Goal: Transaction & Acquisition: Download file/media

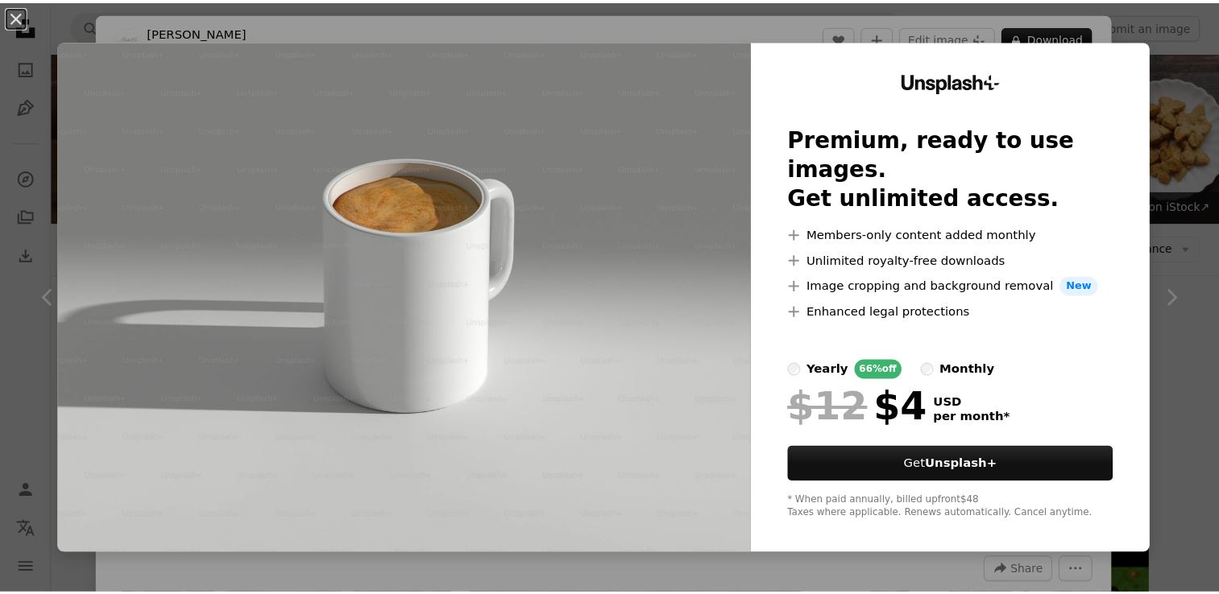
scroll to position [805, 0]
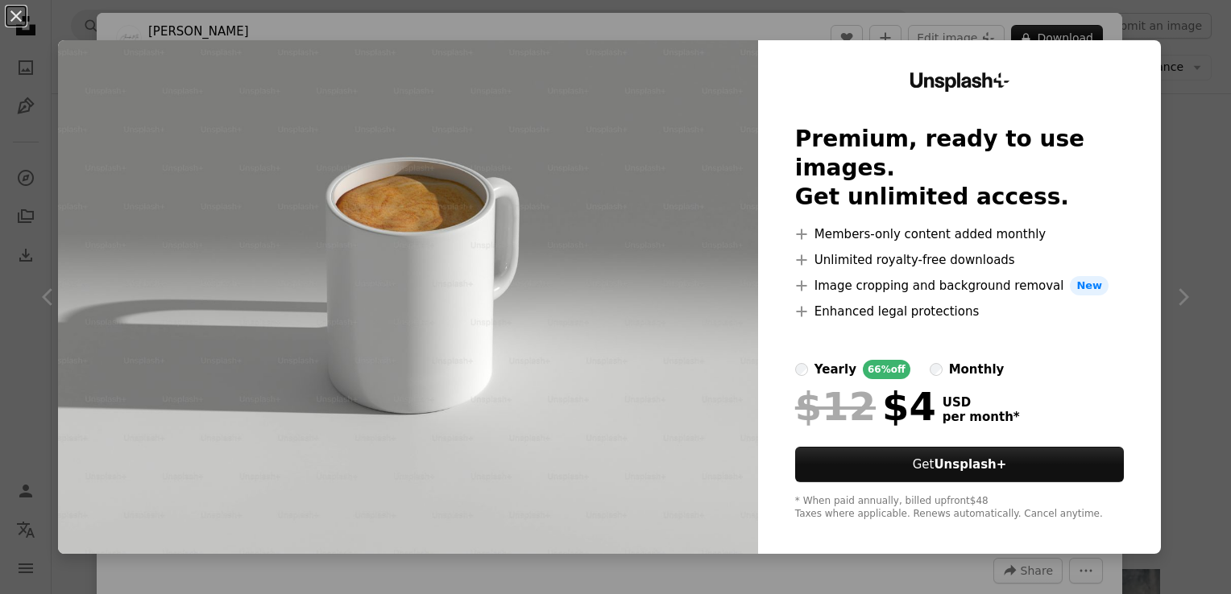
click at [1123, 89] on div "Unsplash+ Premium, ready to use images. Get unlimited access. A plus sign Membe…" at bounding box center [959, 297] width 403 height 514
click at [1165, 121] on div "An X shape Unsplash+ Premium, ready to use images. Get unlimited access. A plus…" at bounding box center [615, 297] width 1231 height 594
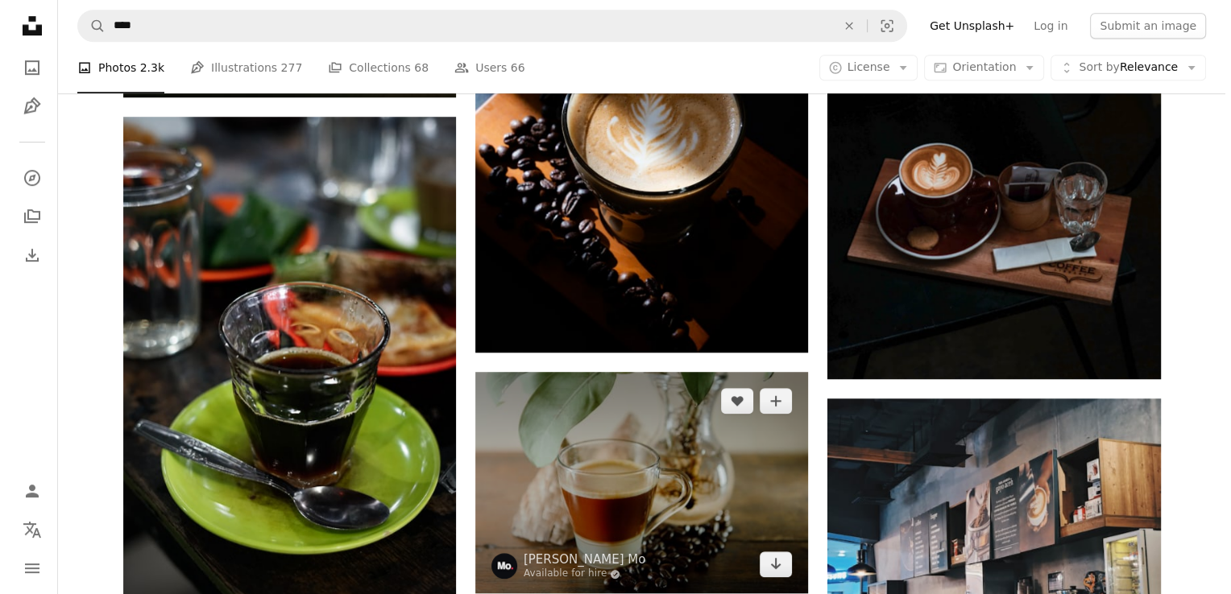
scroll to position [967, 0]
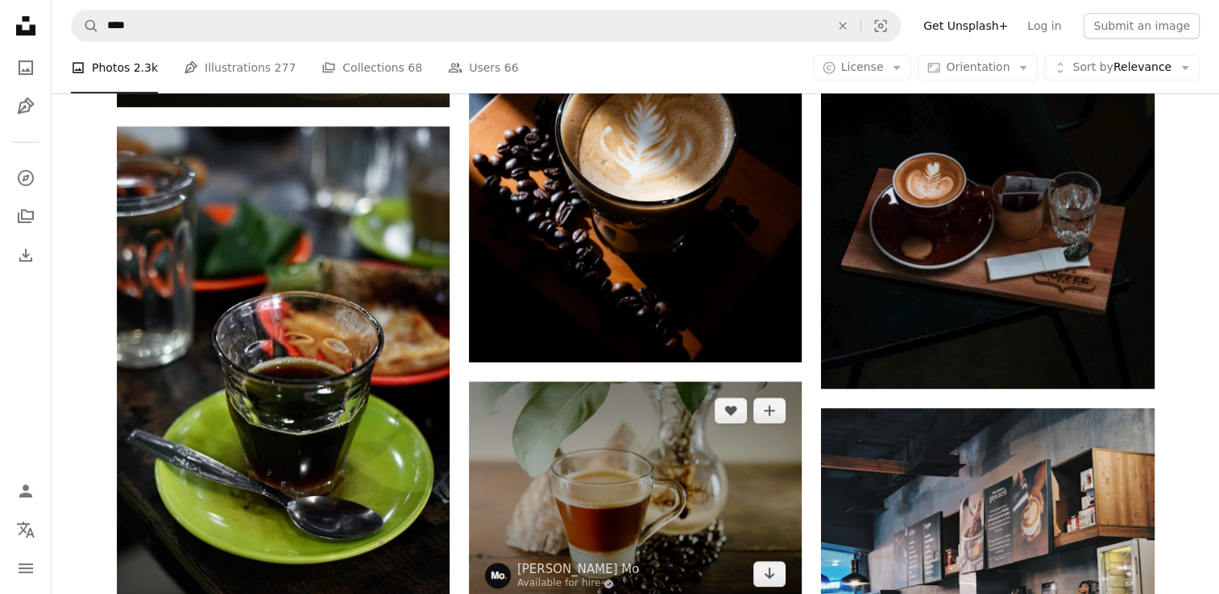
click at [664, 382] on img at bounding box center [635, 493] width 333 height 222
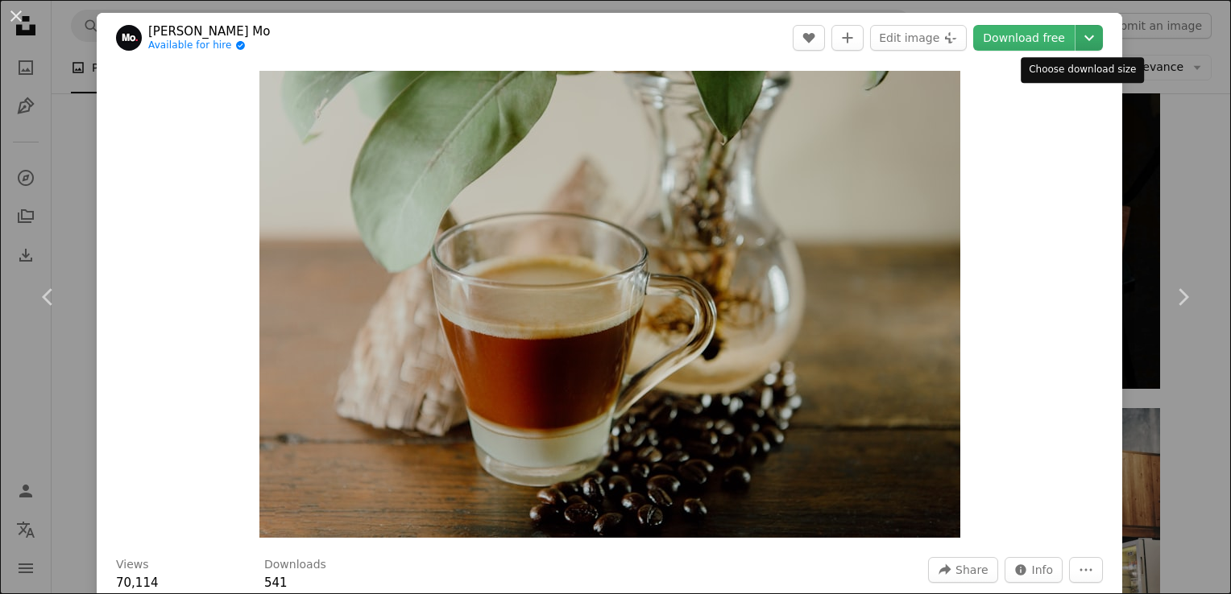
click at [1076, 34] on icon "Chevron down" at bounding box center [1089, 37] width 26 height 19
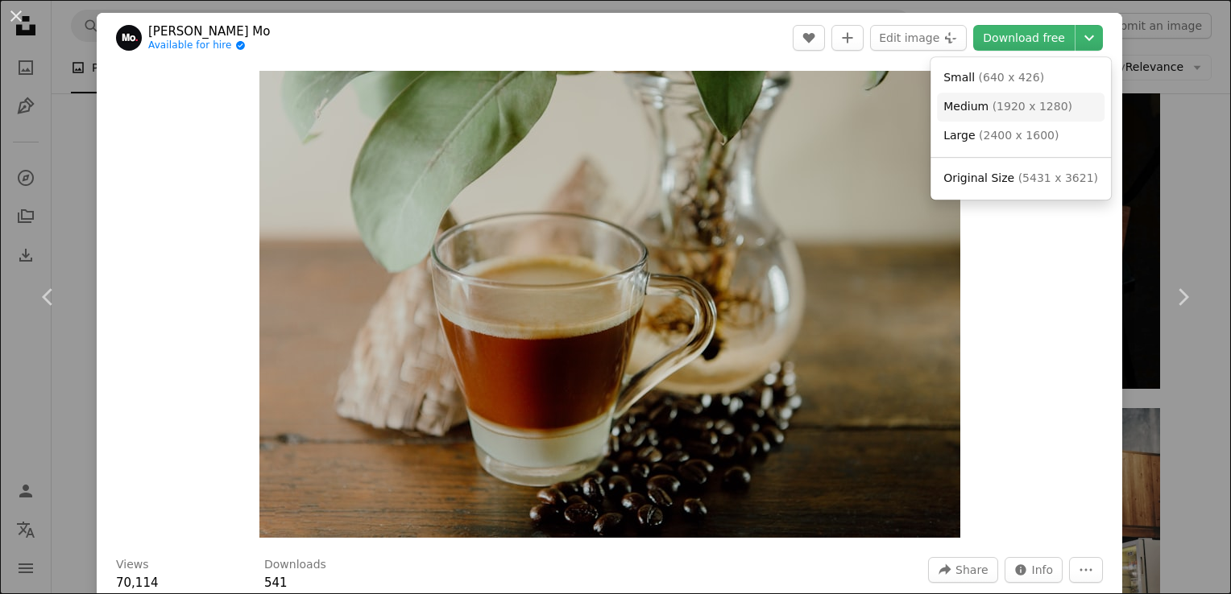
click at [1005, 110] on span "( 1920 x 1280 )" at bounding box center [1032, 106] width 80 height 13
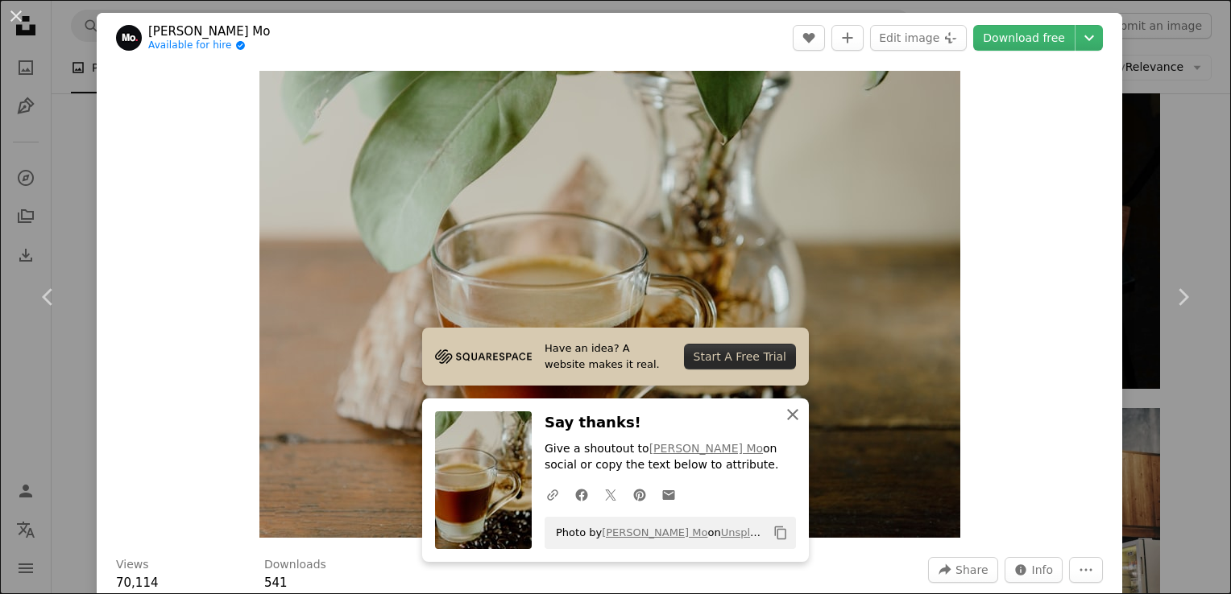
click at [785, 410] on icon "An X shape" at bounding box center [792, 414] width 19 height 19
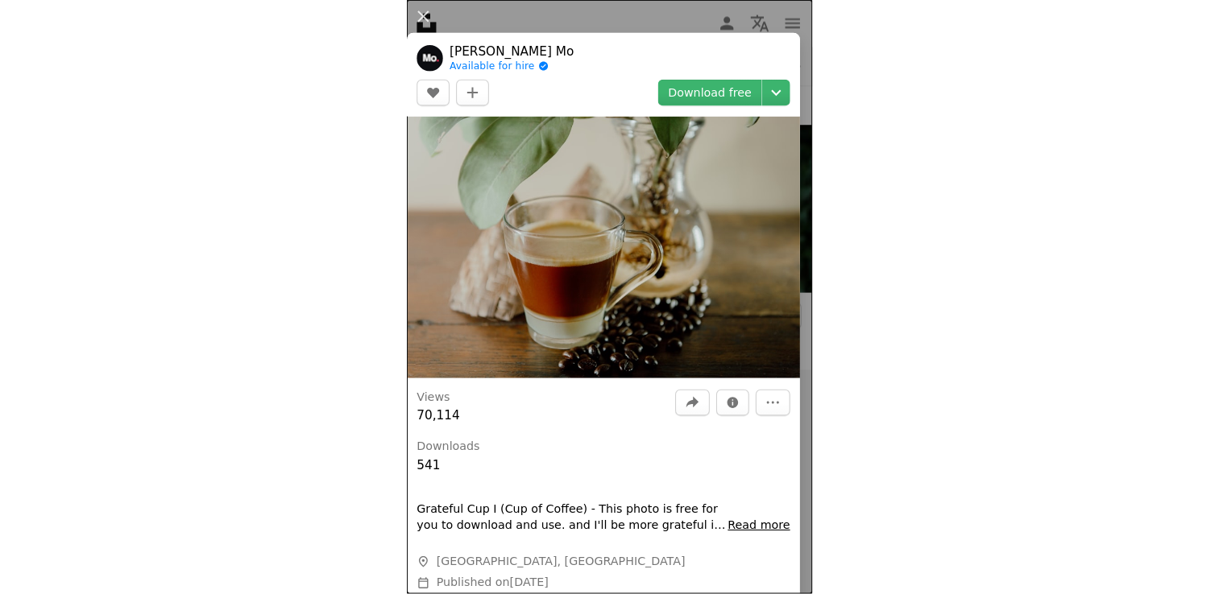
scroll to position [967, 0]
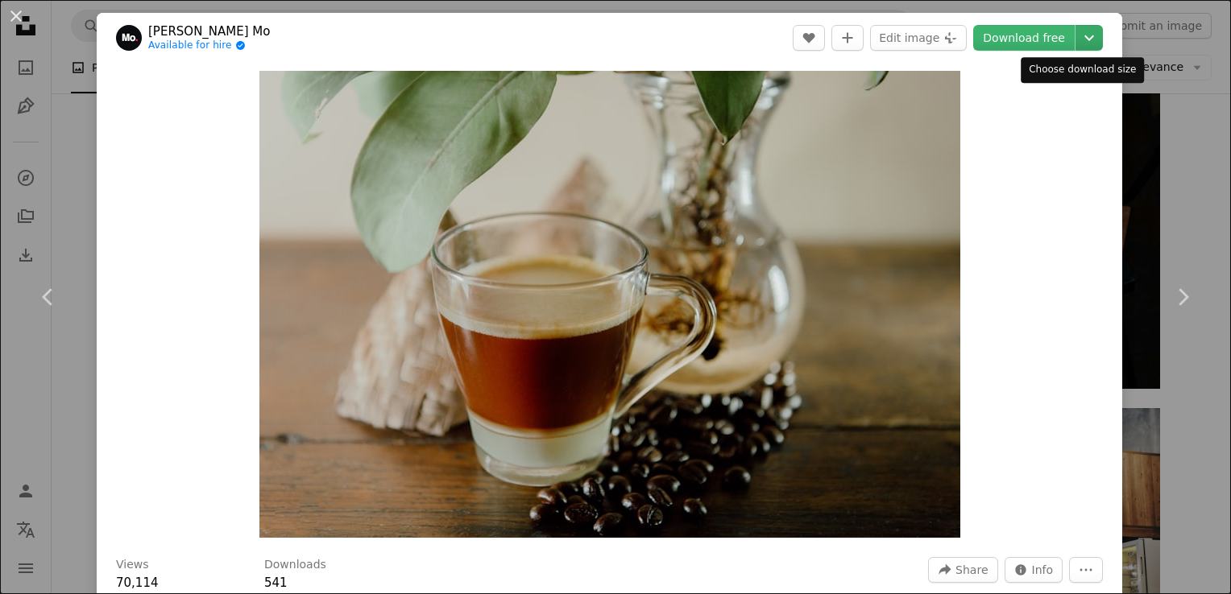
click at [1083, 43] on icon "Chevron down" at bounding box center [1089, 37] width 26 height 19
click at [1076, 43] on icon "Chevron down" at bounding box center [1089, 37] width 26 height 19
click at [1078, 34] on icon "Chevron down" at bounding box center [1089, 37] width 26 height 19
click at [1115, 73] on dialog "An X shape Chevron left Chevron right [PERSON_NAME] Mo Available for hire A che…" at bounding box center [615, 297] width 1231 height 594
click at [64, 139] on div "An X shape Chevron left Chevron right [PERSON_NAME] Mo Available for hire A che…" at bounding box center [615, 297] width 1231 height 594
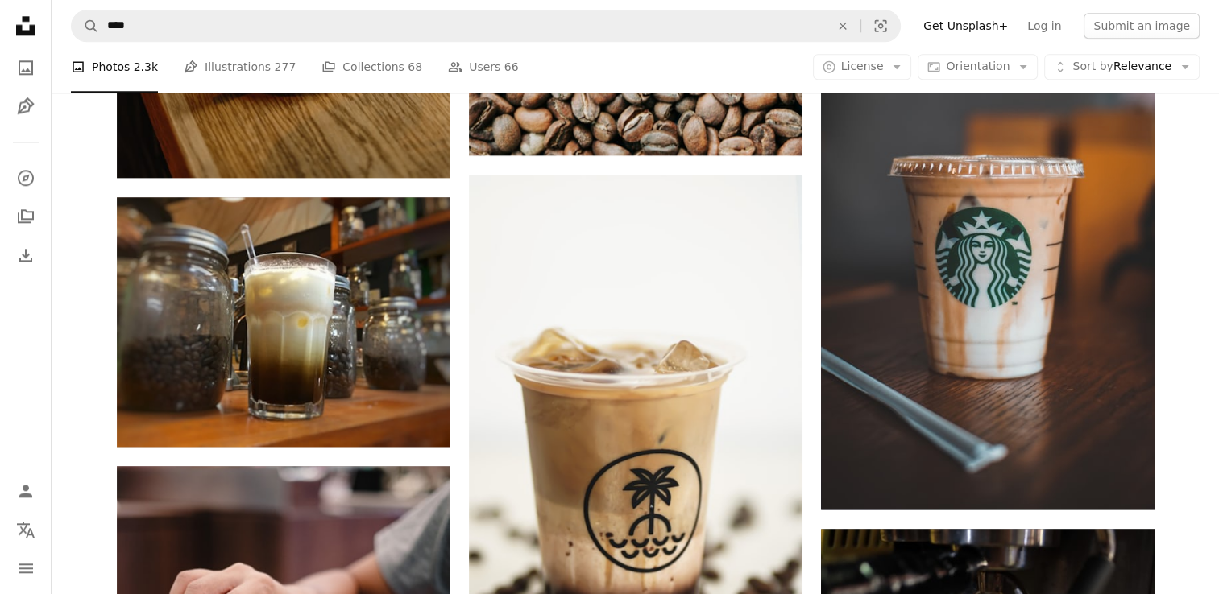
scroll to position [1933, 0]
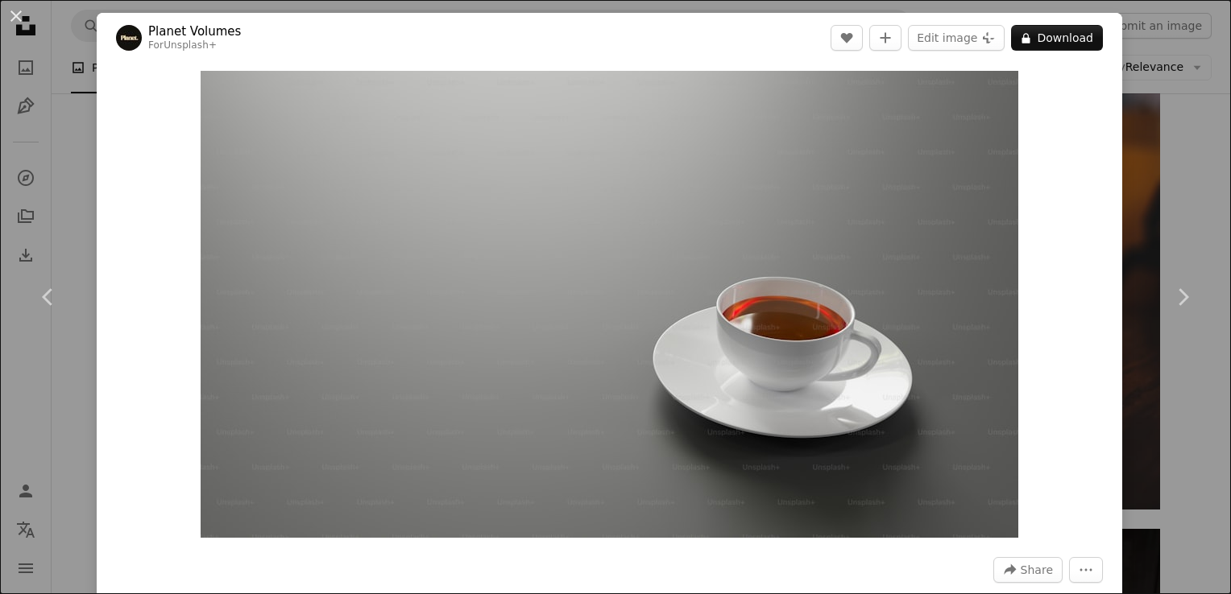
click at [1175, 162] on div "An X shape Chevron left Chevron right Planet Volumes For Unsplash+ A heart A pl…" at bounding box center [615, 297] width 1231 height 594
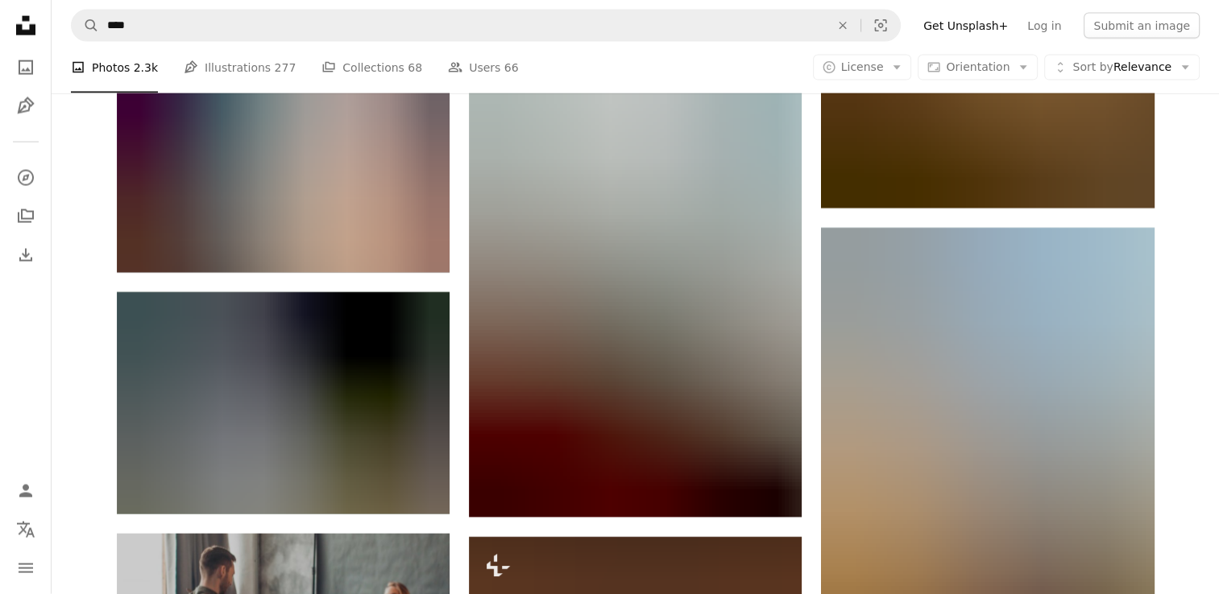
scroll to position [3544, 0]
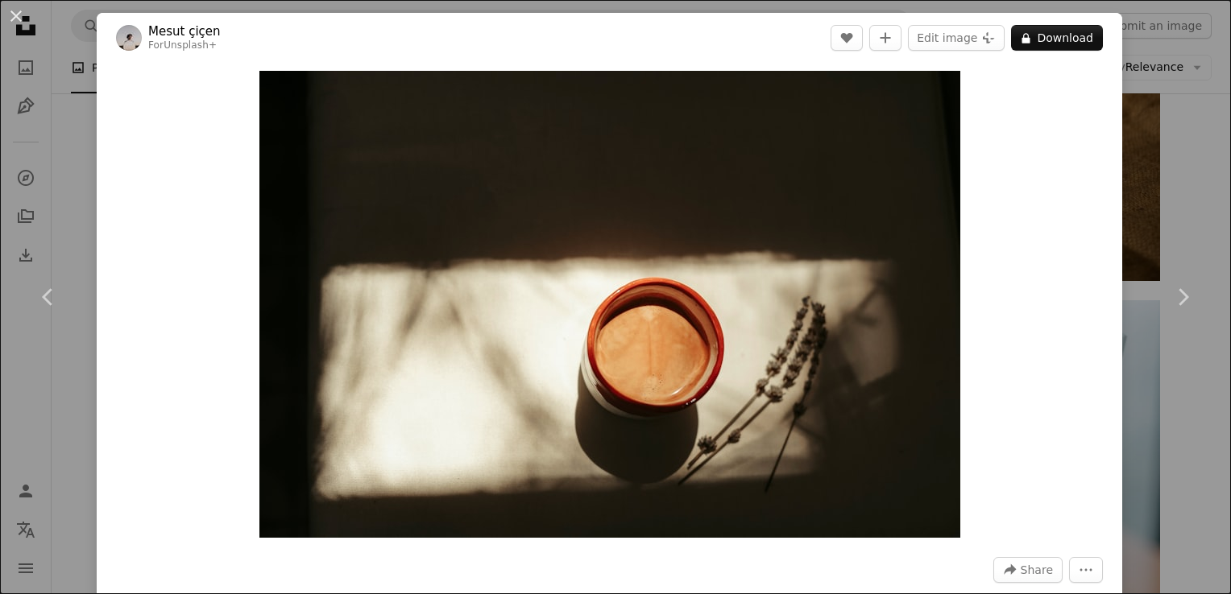
click at [1164, 87] on div "An X shape Chevron left Chevron right Mesut çiçen For Unsplash+ A heart A plus …" at bounding box center [615, 297] width 1231 height 594
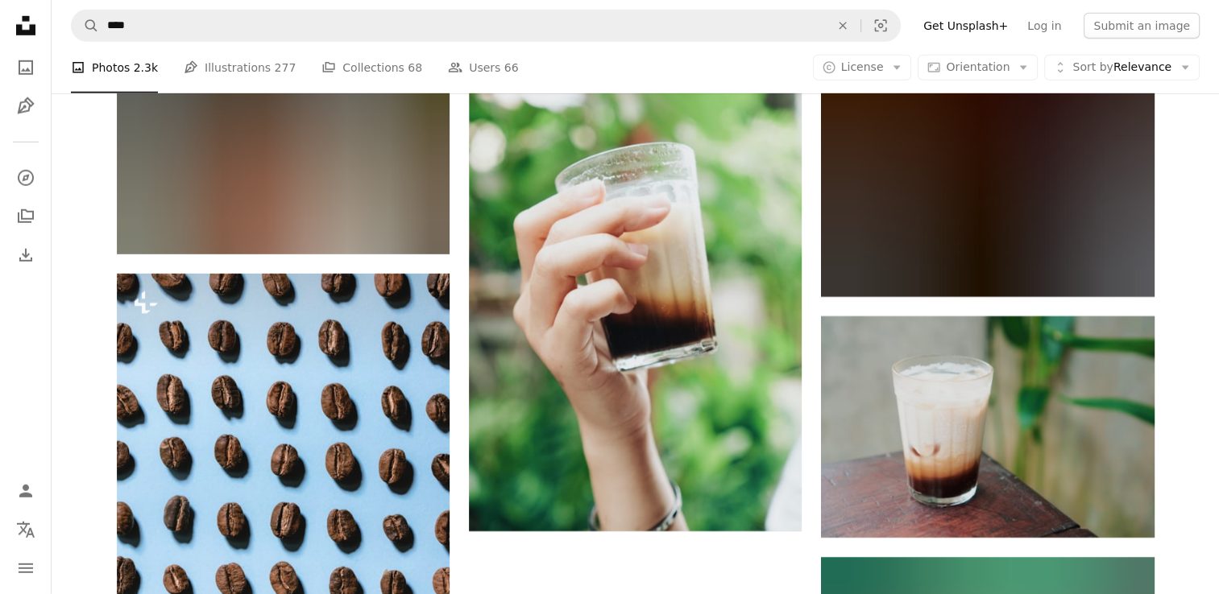
scroll to position [4962, 0]
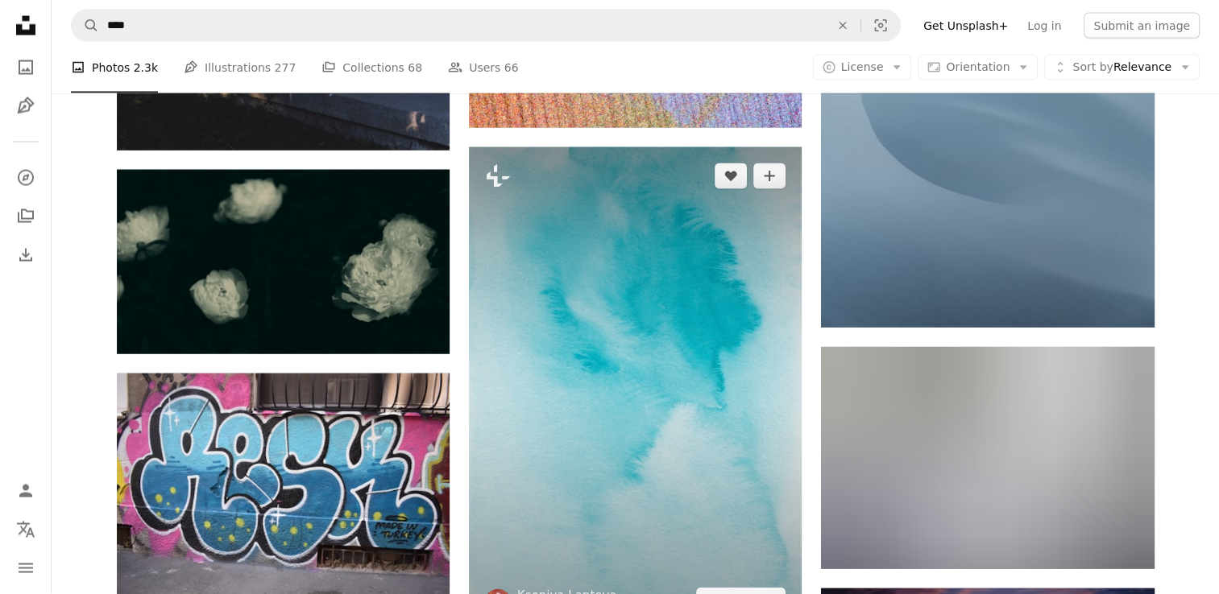
scroll to position [40161, 0]
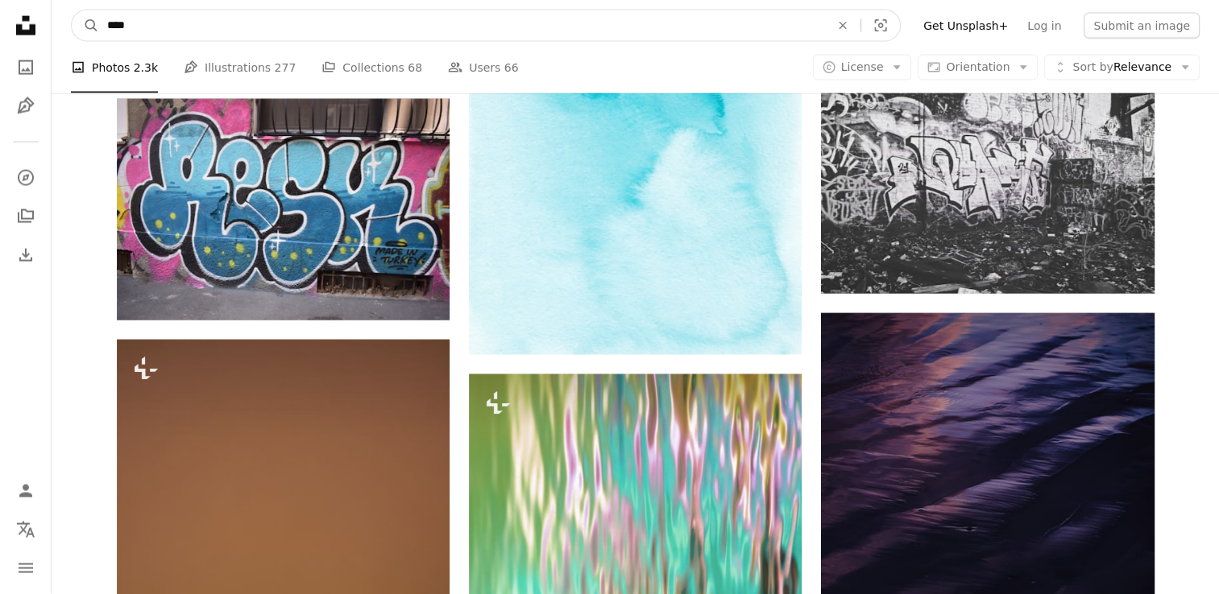
click at [389, 21] on input "****" at bounding box center [462, 25] width 726 height 31
type input "**********"
click button "A magnifying glass" at bounding box center [85, 25] width 27 height 31
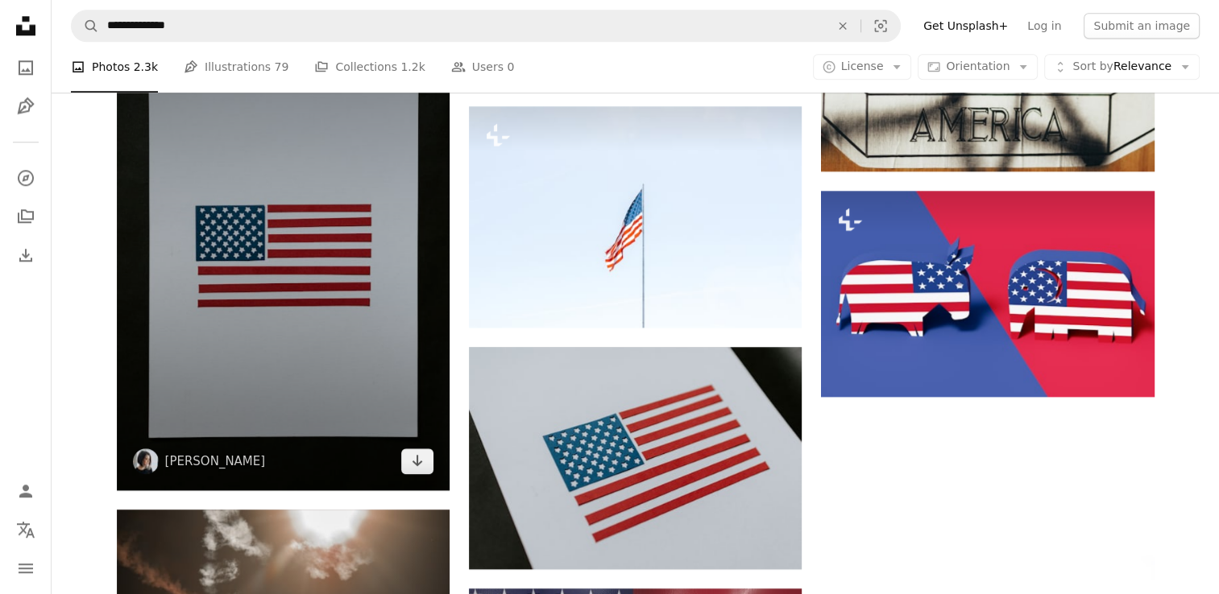
scroll to position [1714, 0]
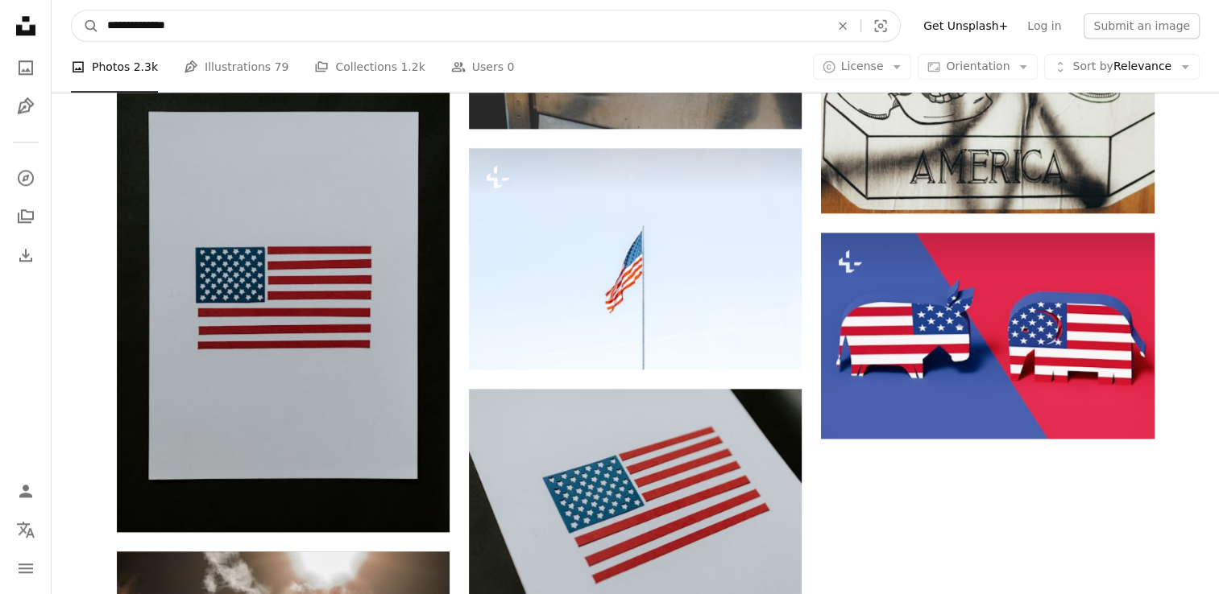
click at [197, 13] on nav "**********" at bounding box center [635, 26] width 1167 height 52
click at [200, 30] on input "**********" at bounding box center [462, 25] width 726 height 31
type input "*"
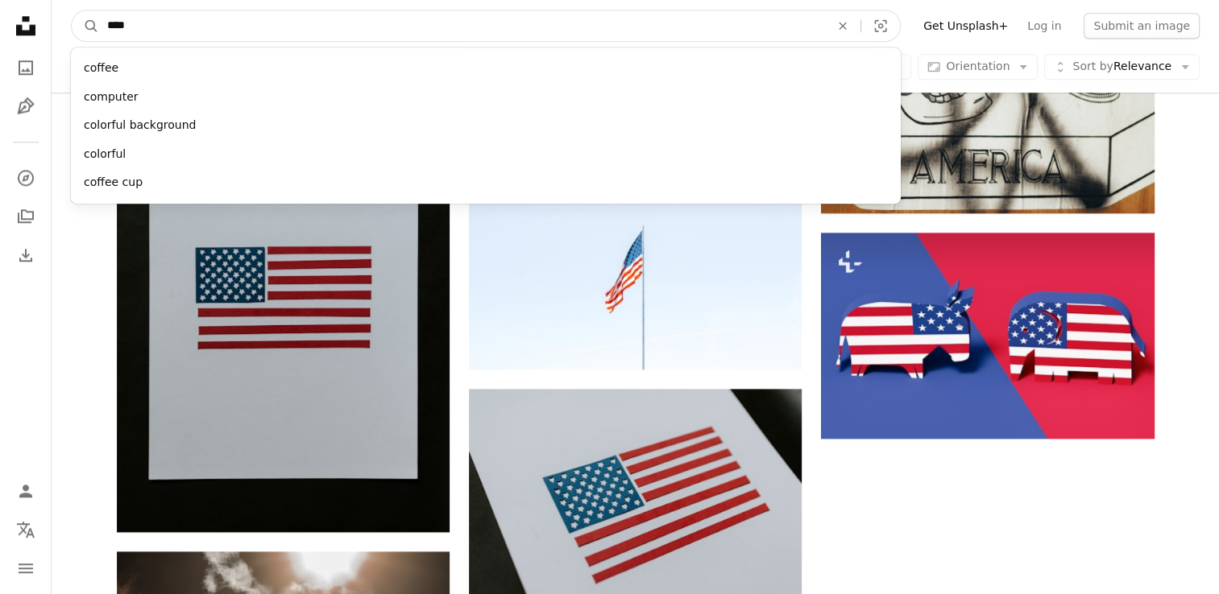
type input "*****"
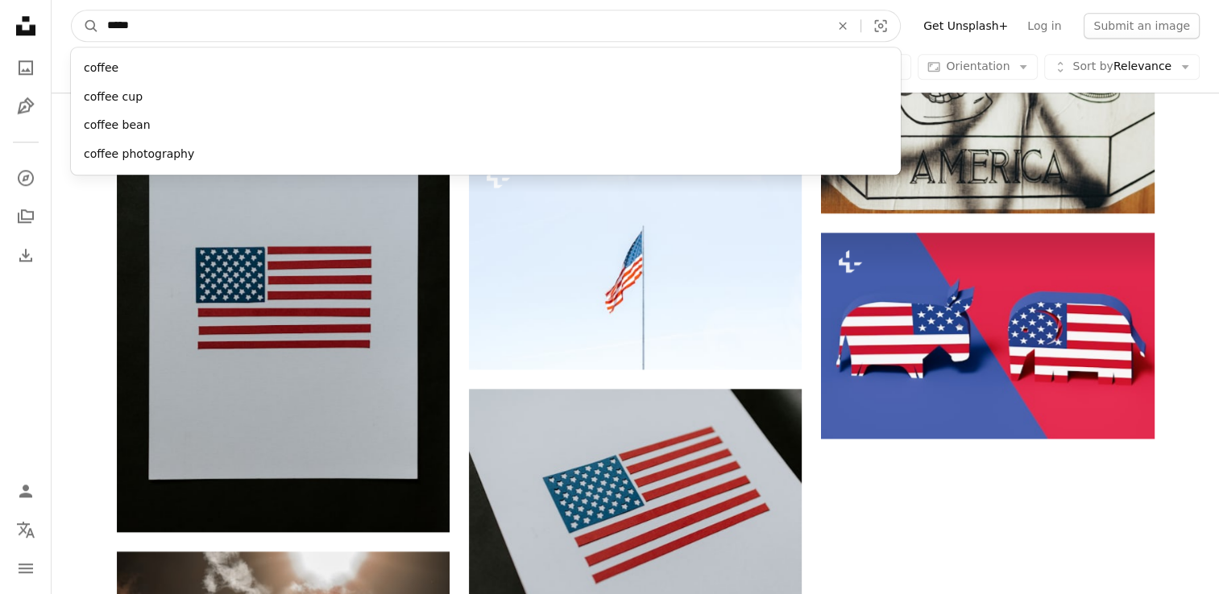
click button "A magnifying glass" at bounding box center [85, 25] width 27 height 31
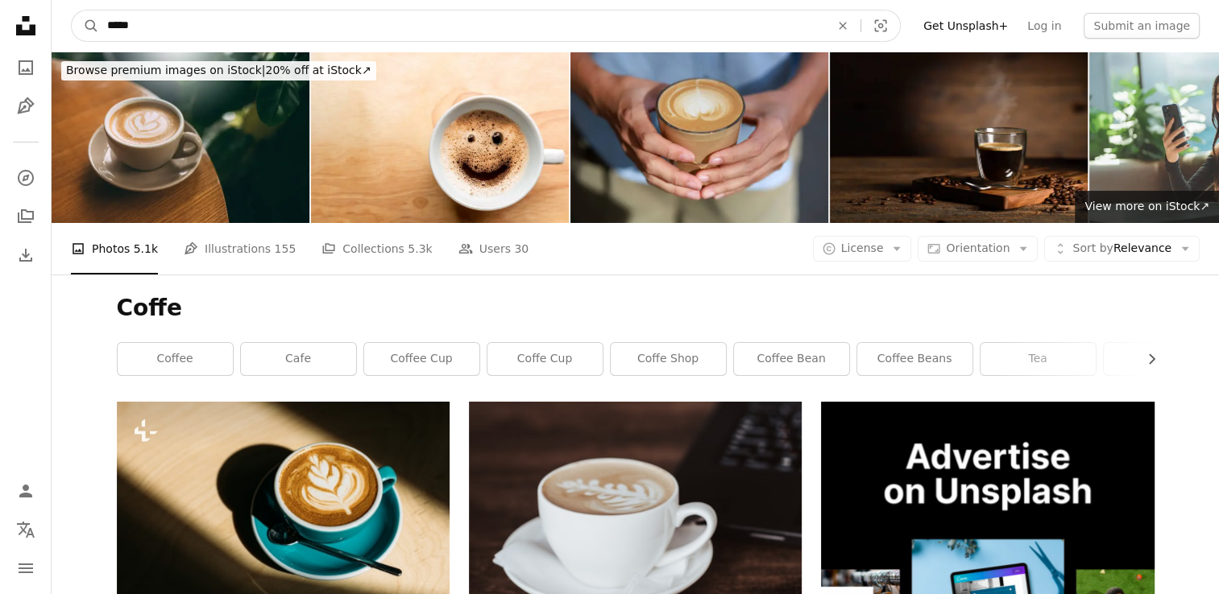
click at [229, 27] on input "*****" at bounding box center [462, 25] width 726 height 31
type input "******"
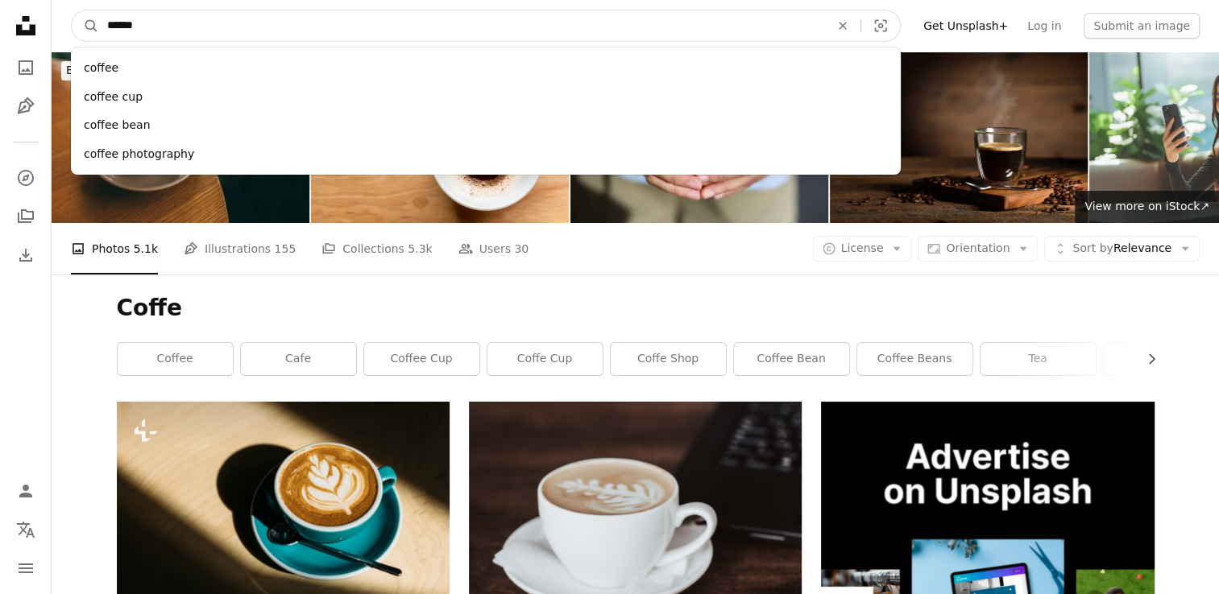
click button "A magnifying glass" at bounding box center [85, 25] width 27 height 31
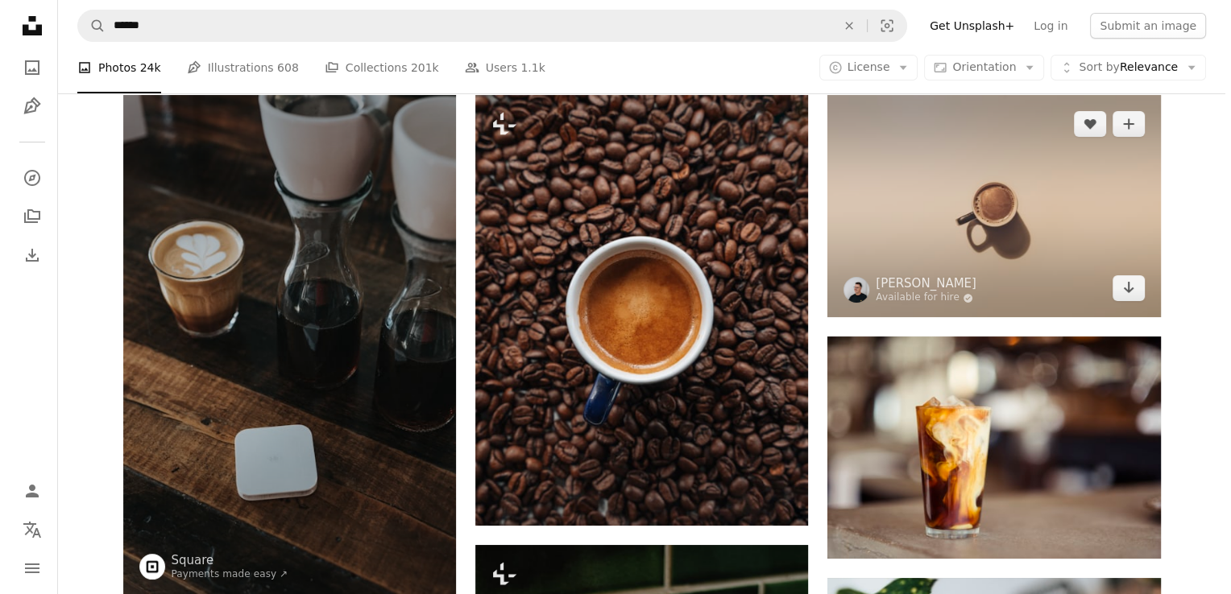
scroll to position [81, 0]
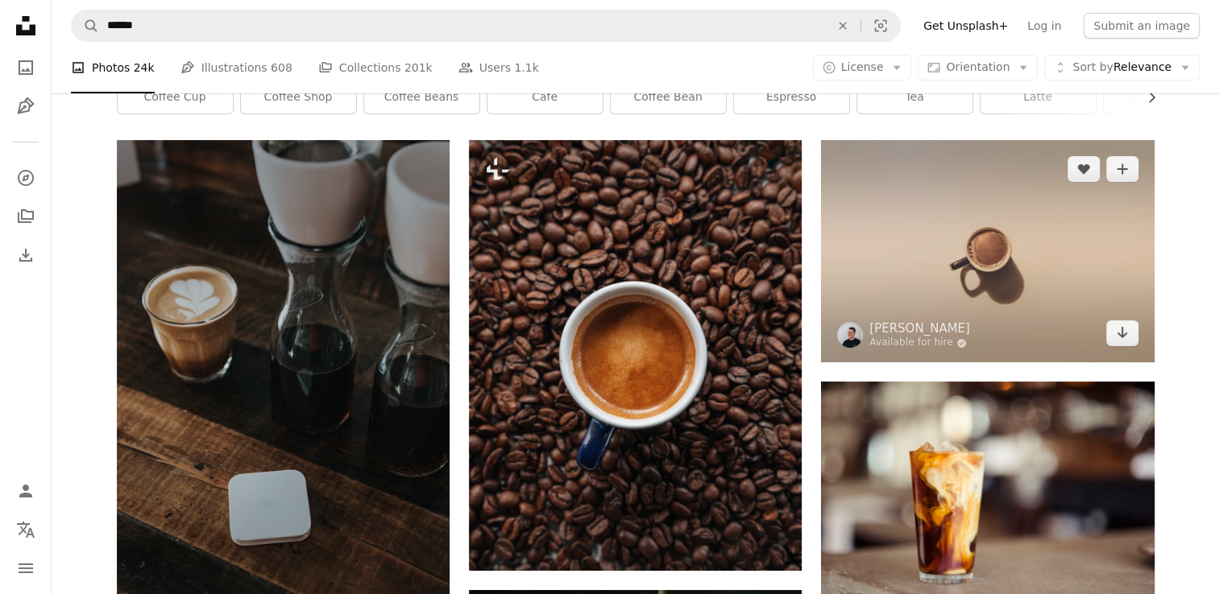
click at [993, 225] on img at bounding box center [987, 251] width 333 height 222
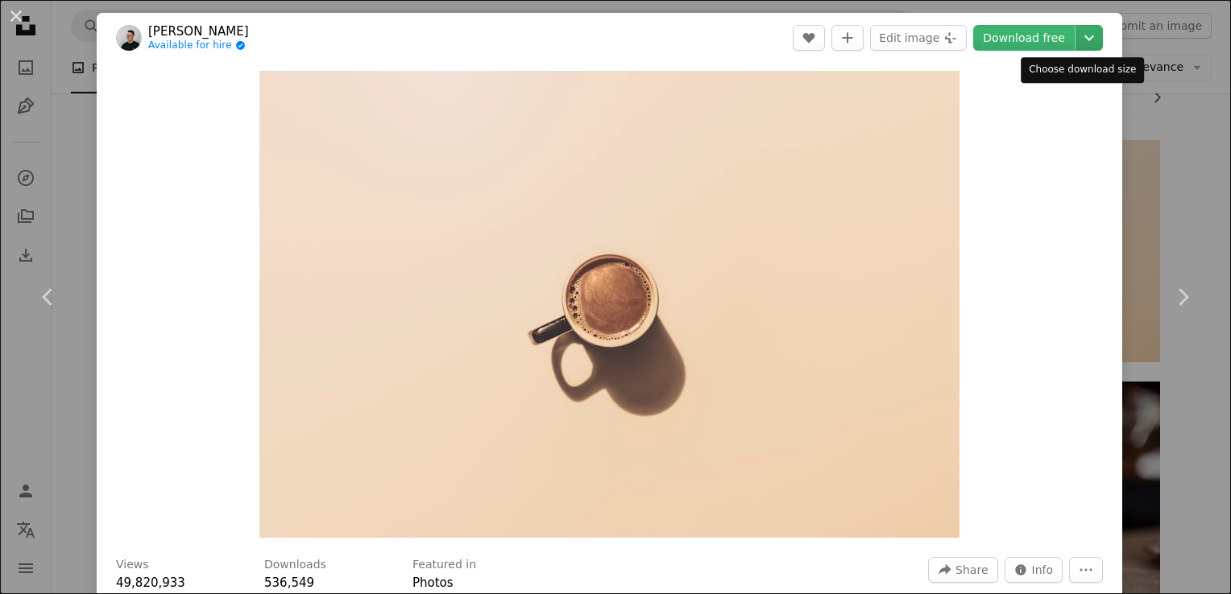
click at [1084, 37] on icon "Chevron down" at bounding box center [1089, 37] width 26 height 19
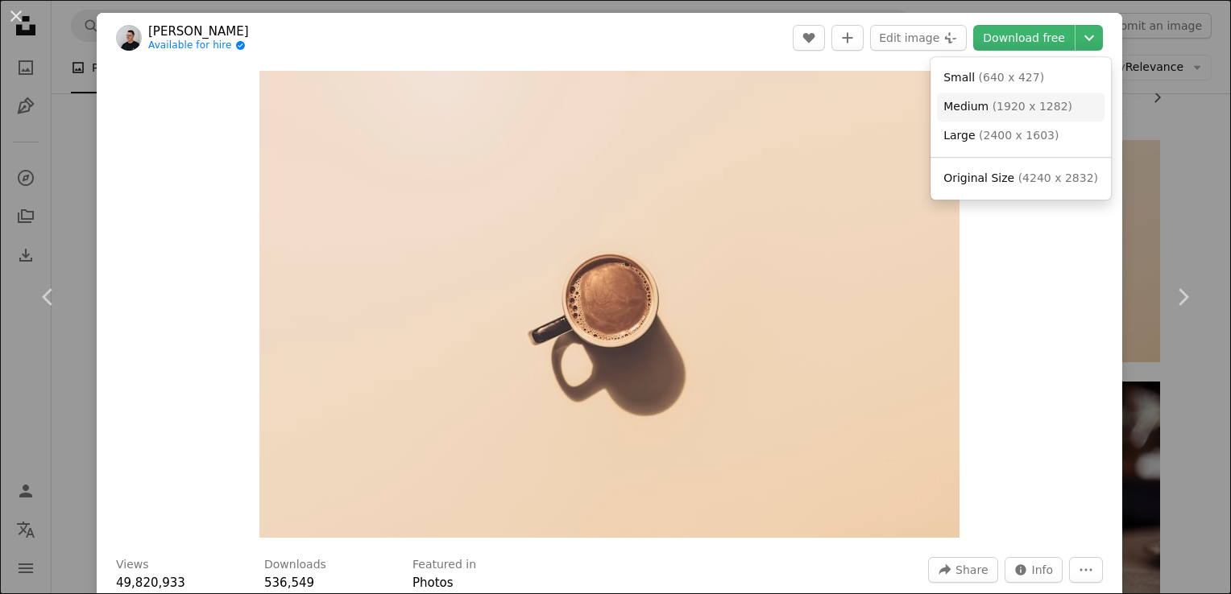
click at [1042, 113] on span "( 1920 x 1282 )" at bounding box center [1032, 106] width 80 height 13
